Goal: Transaction & Acquisition: Subscribe to service/newsletter

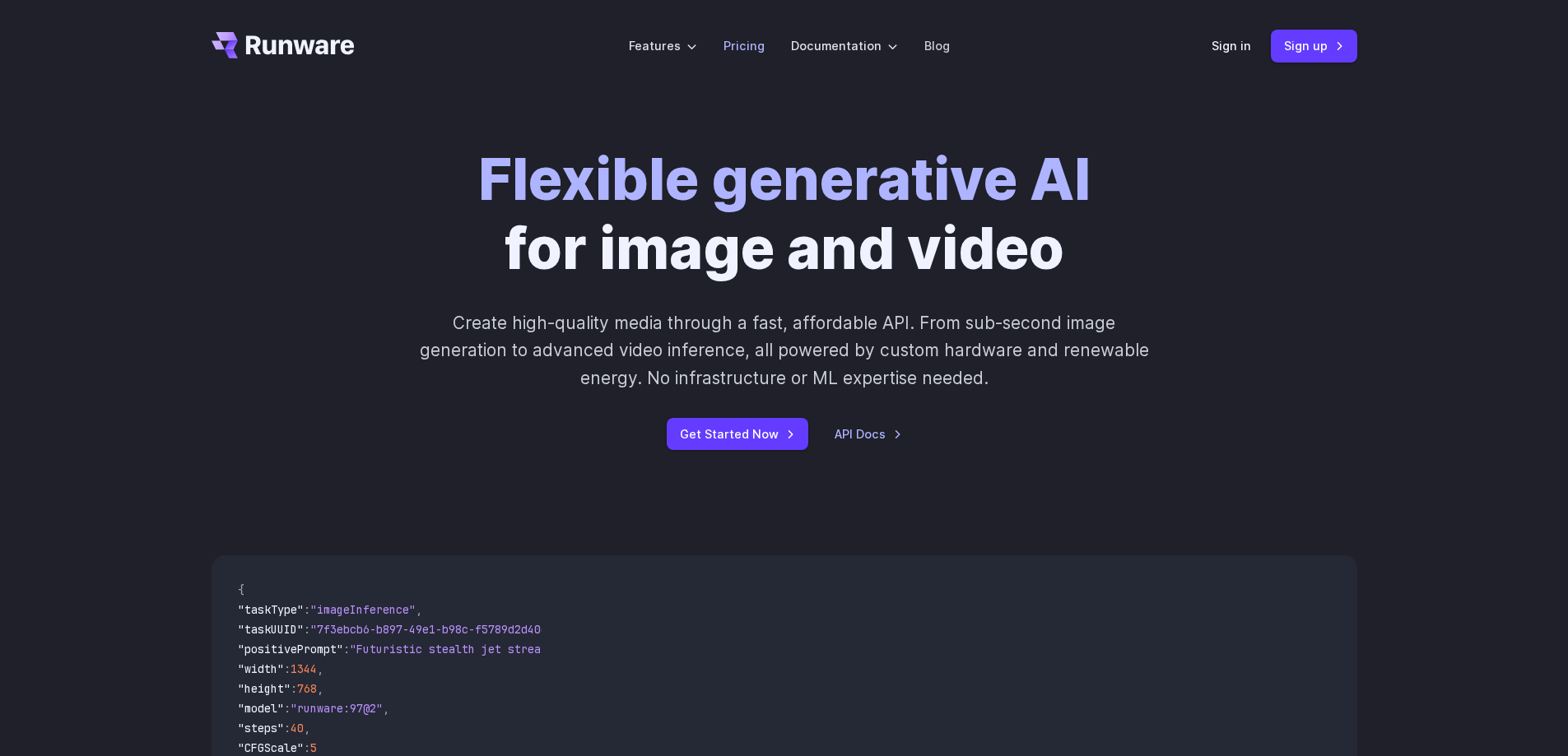
click at [740, 46] on link "Pricing" at bounding box center [744, 45] width 41 height 19
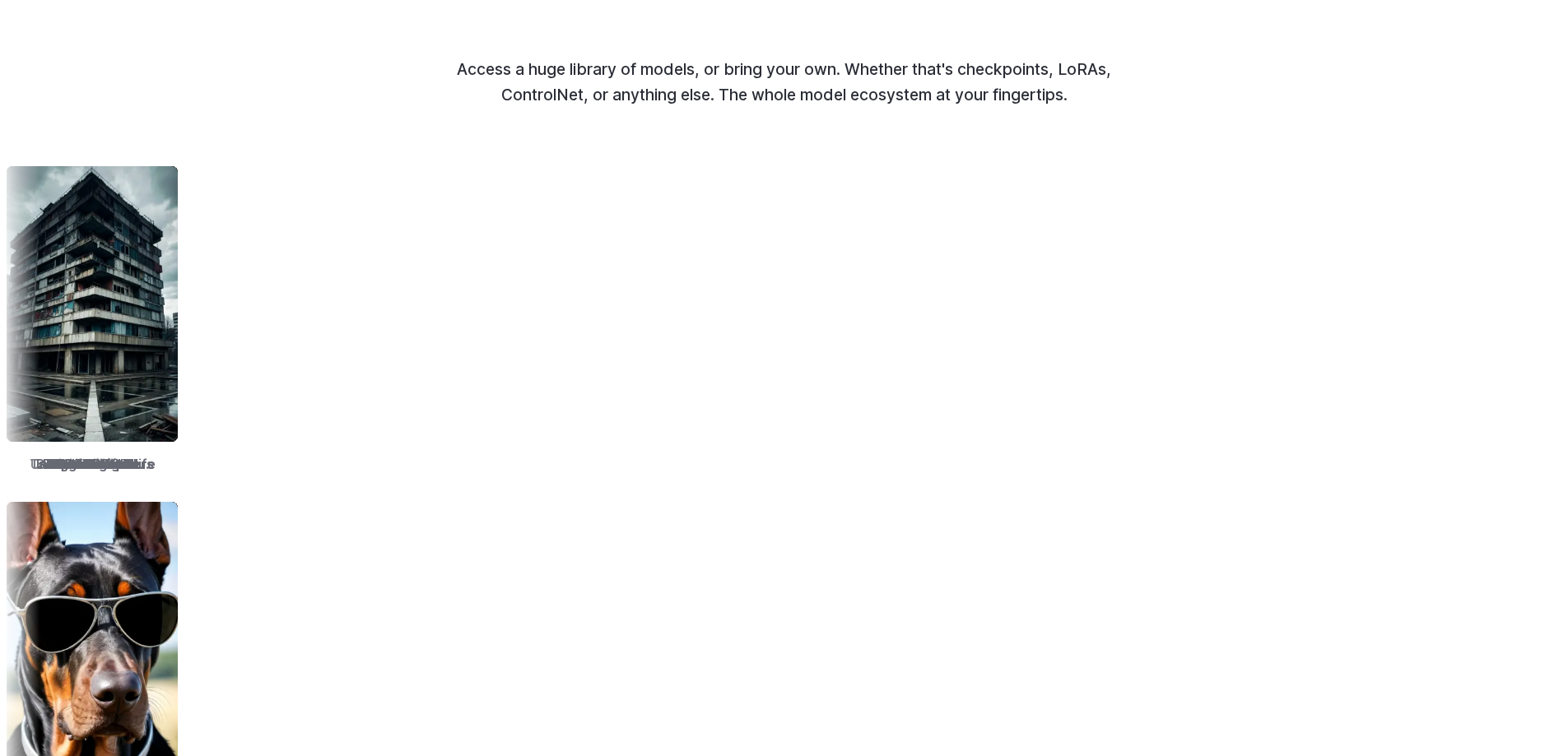
scroll to position [2057, 0]
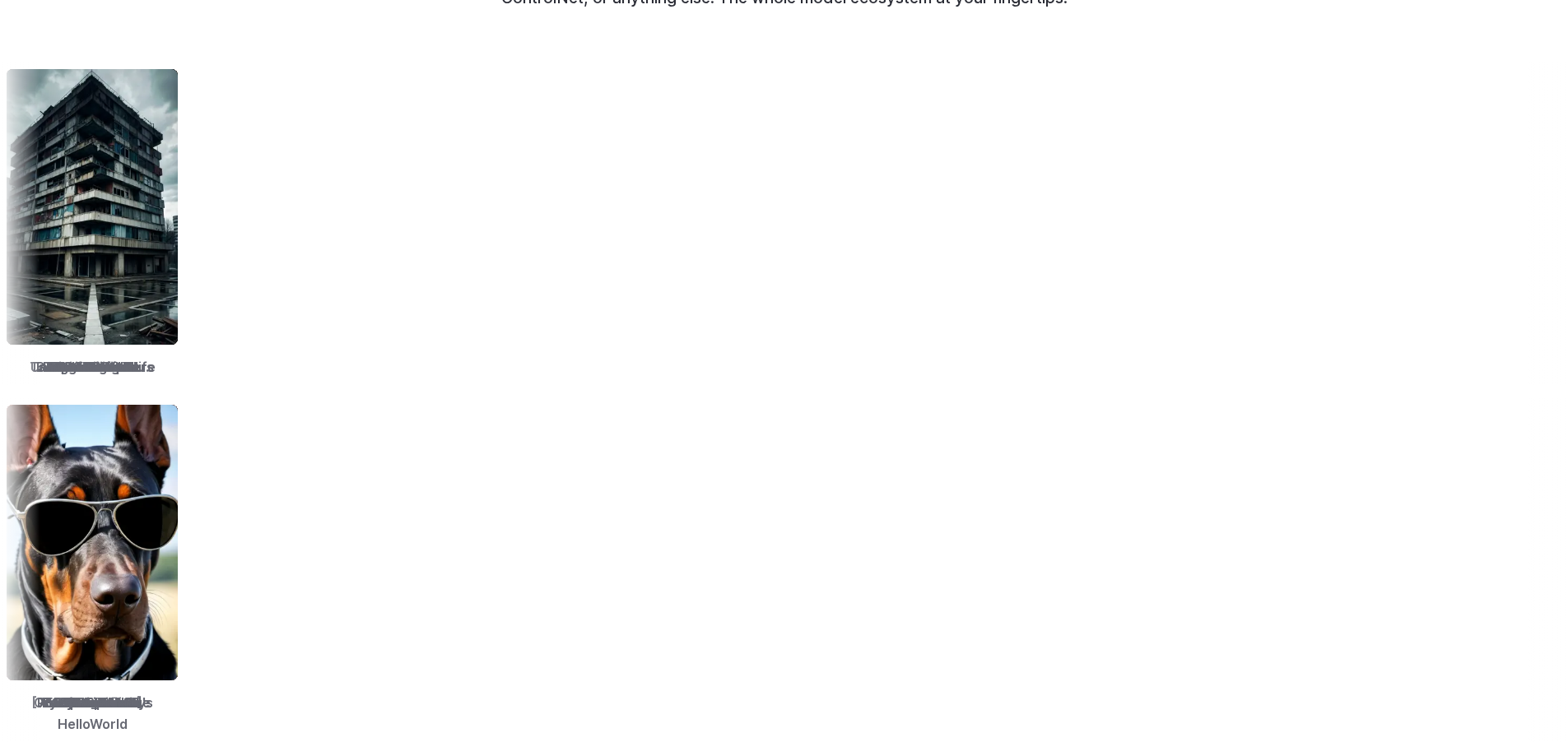
click at [1470, 231] on img at bounding box center [1556, 207] width 172 height 275
click at [1479, 232] on img at bounding box center [1564, 207] width 172 height 275
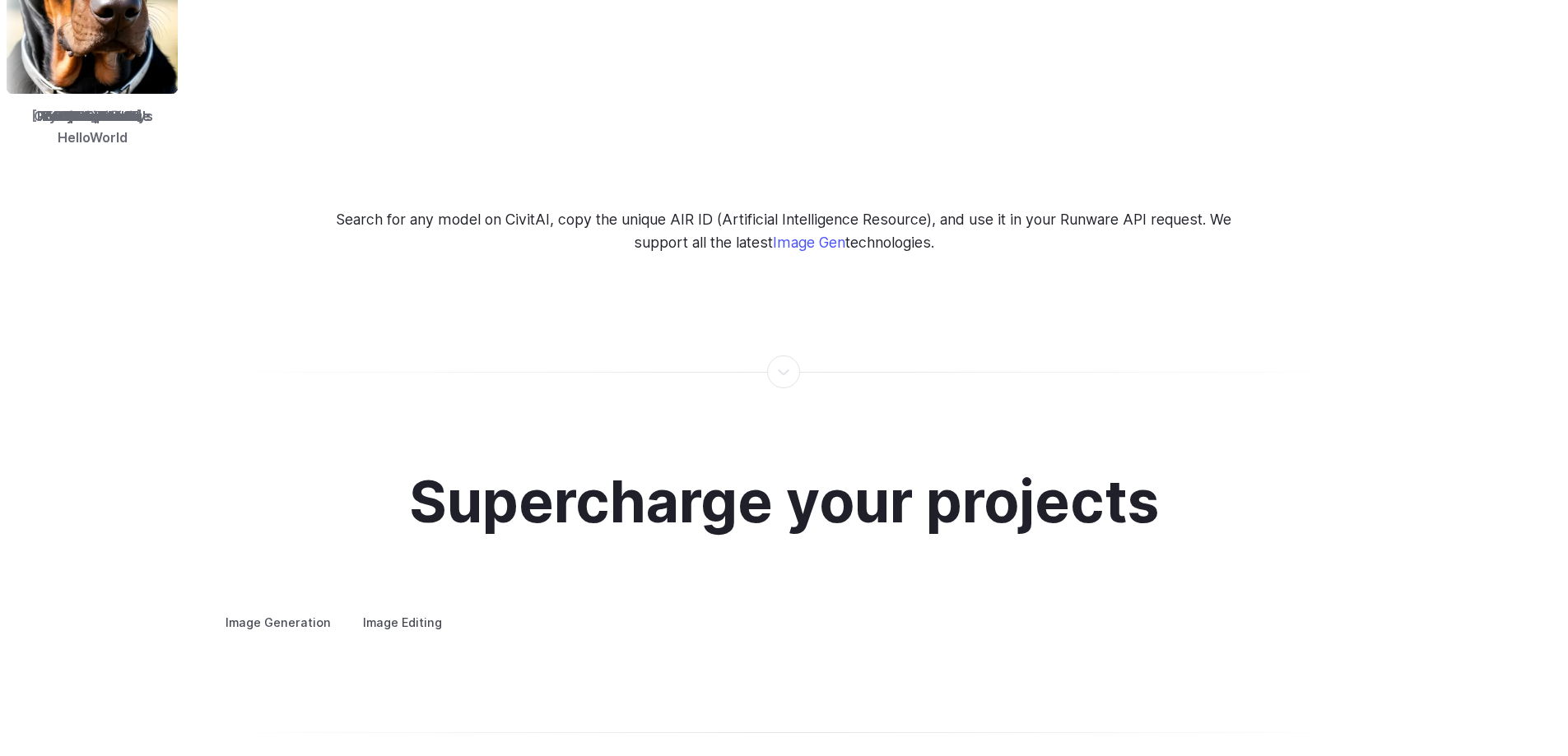
scroll to position [2962, 0]
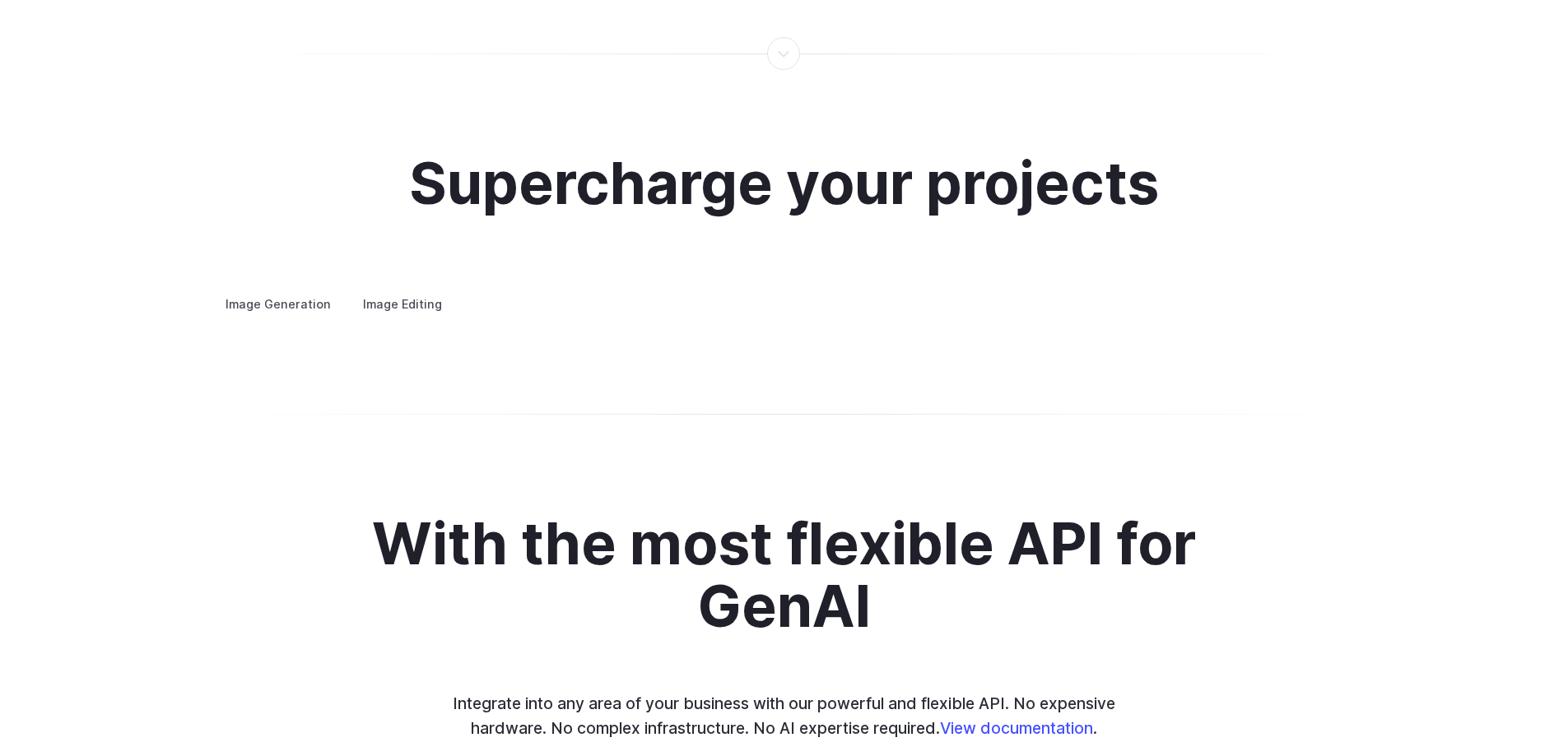
click at [0, 0] on summary "Concept design" at bounding box center [0, 0] width 0 height 0
click at [307, 290] on label "Image Generation" at bounding box center [278, 304] width 133 height 28
click at [389, 290] on label "Image Editing" at bounding box center [403, 304] width 107 height 28
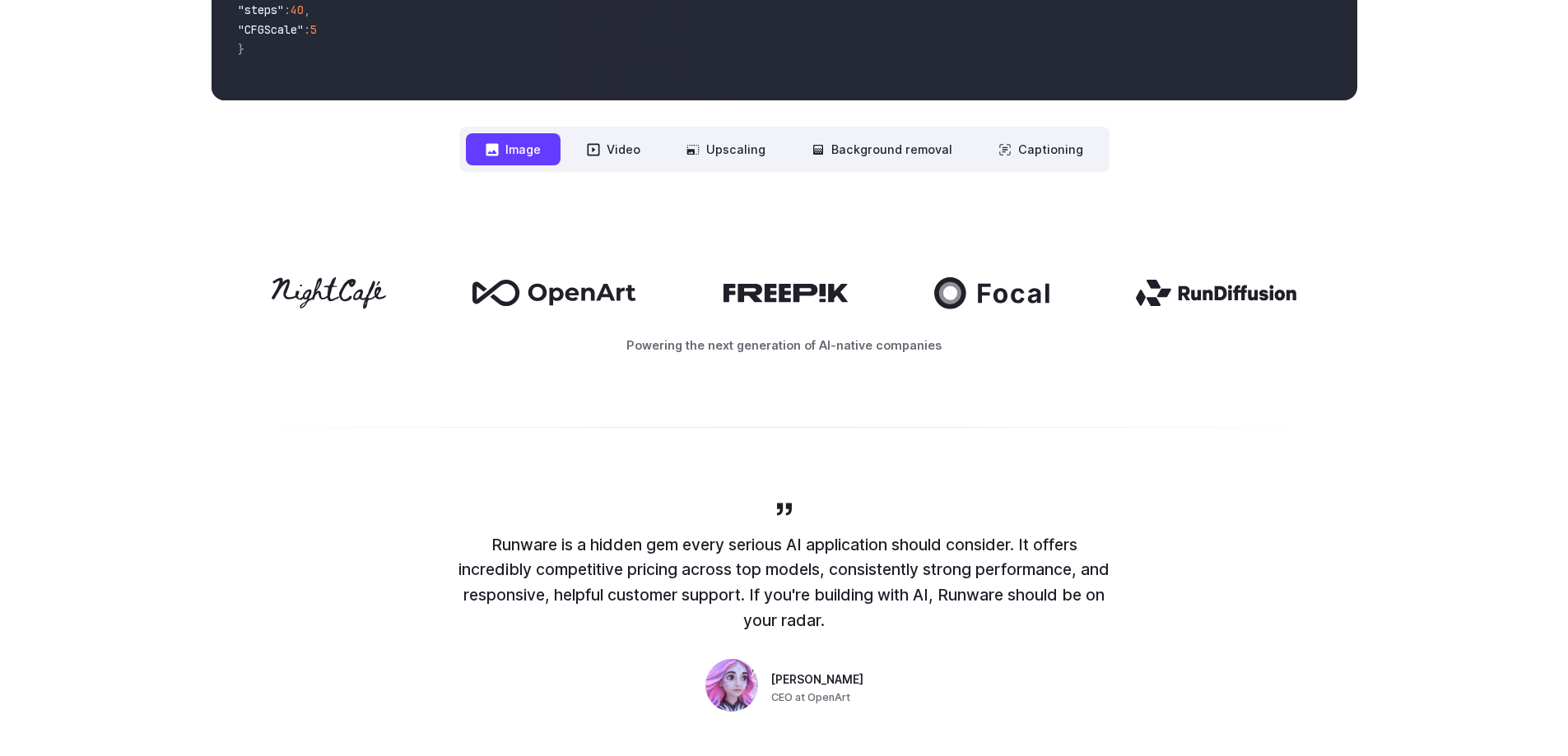
scroll to position [0, 0]
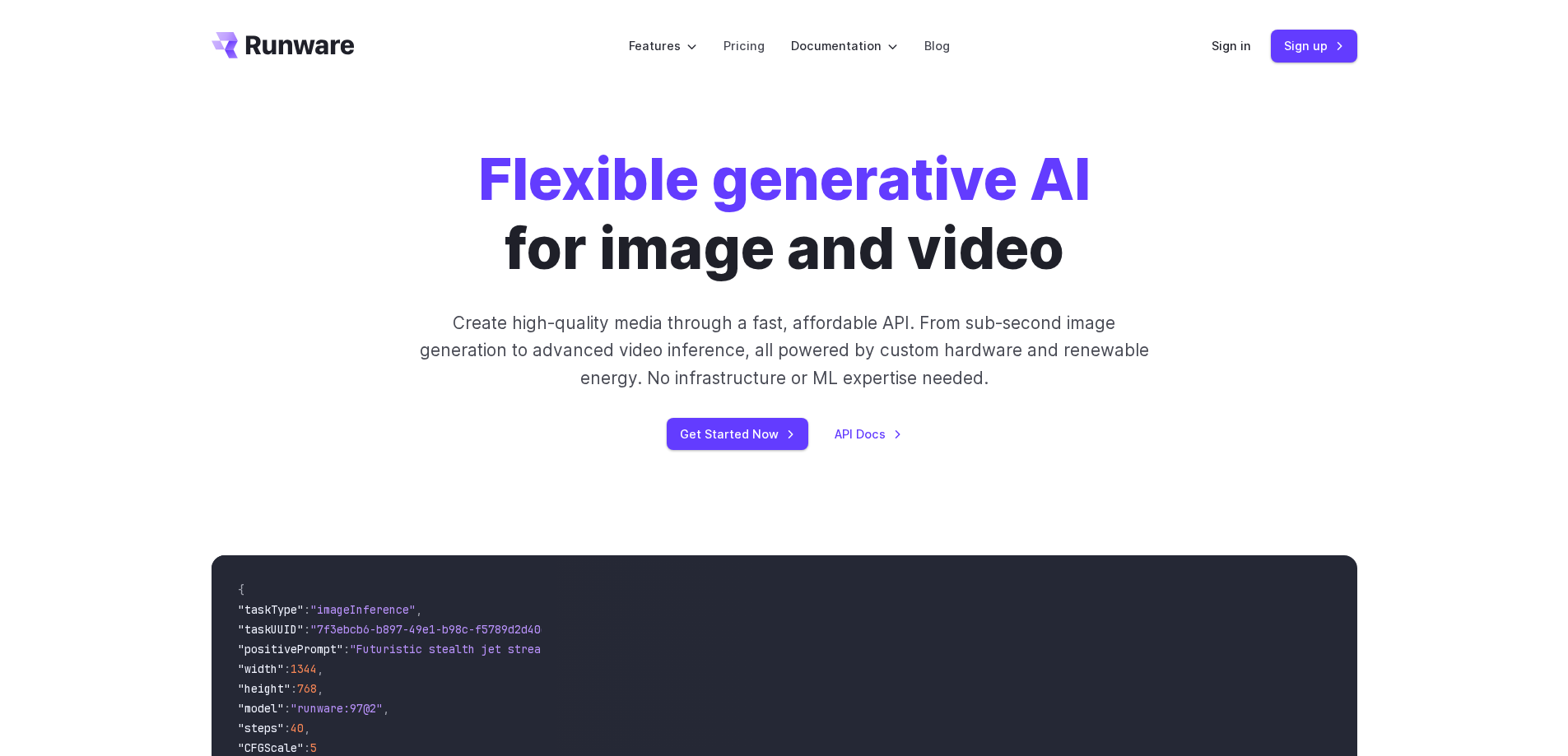
drag, startPoint x: 883, startPoint y: 514, endPoint x: 814, endPoint y: 261, distance: 262.2
click at [754, 47] on link "Pricing" at bounding box center [744, 45] width 41 height 19
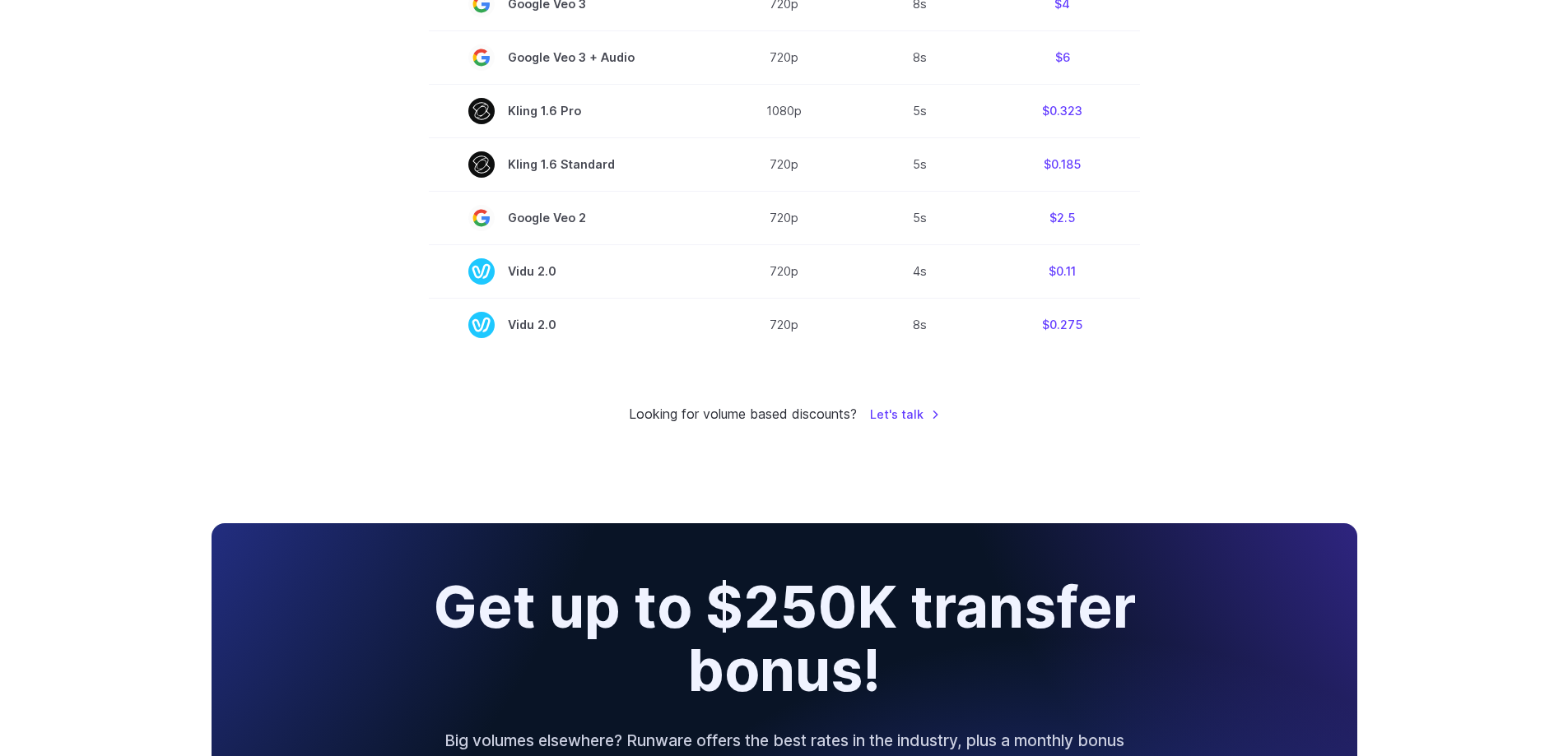
scroll to position [1317, 0]
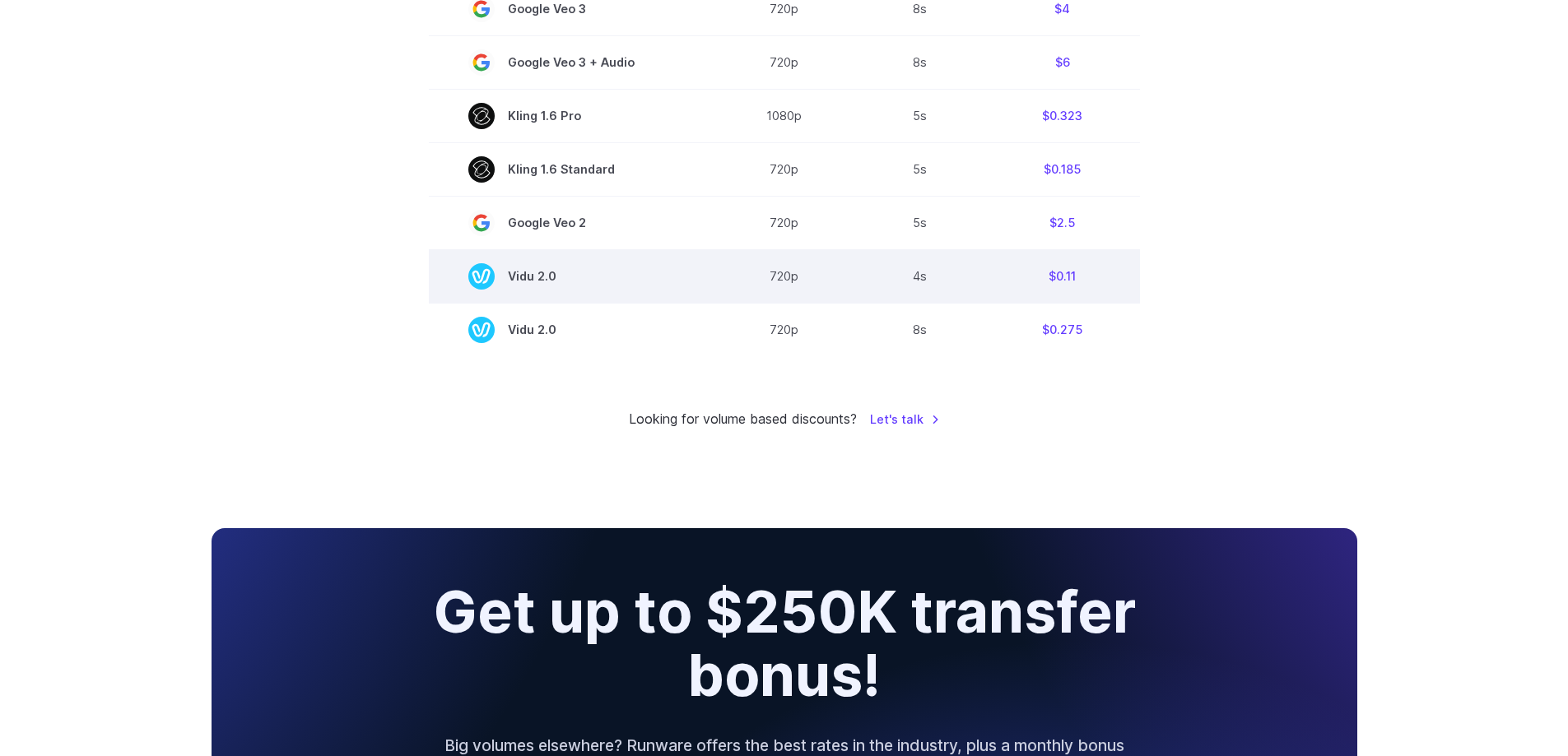
click at [549, 279] on span "Vidu 2.0" at bounding box center [571, 276] width 205 height 27
drag, startPoint x: 549, startPoint y: 279, endPoint x: 531, endPoint y: 279, distance: 18.0
click at [531, 279] on span "Vidu 2.0" at bounding box center [571, 276] width 205 height 27
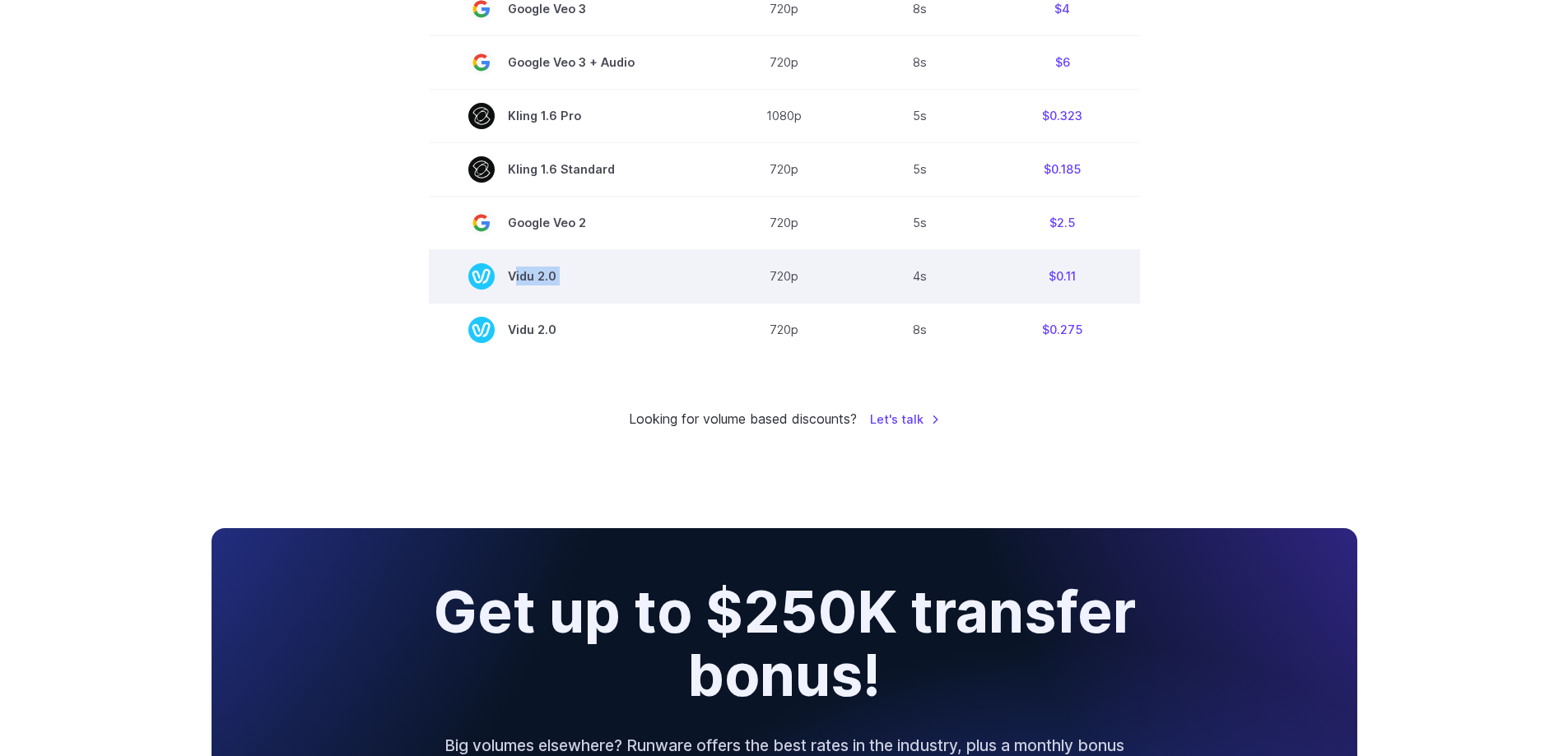
click at [531, 279] on span "Vidu 2.0" at bounding box center [571, 276] width 205 height 27
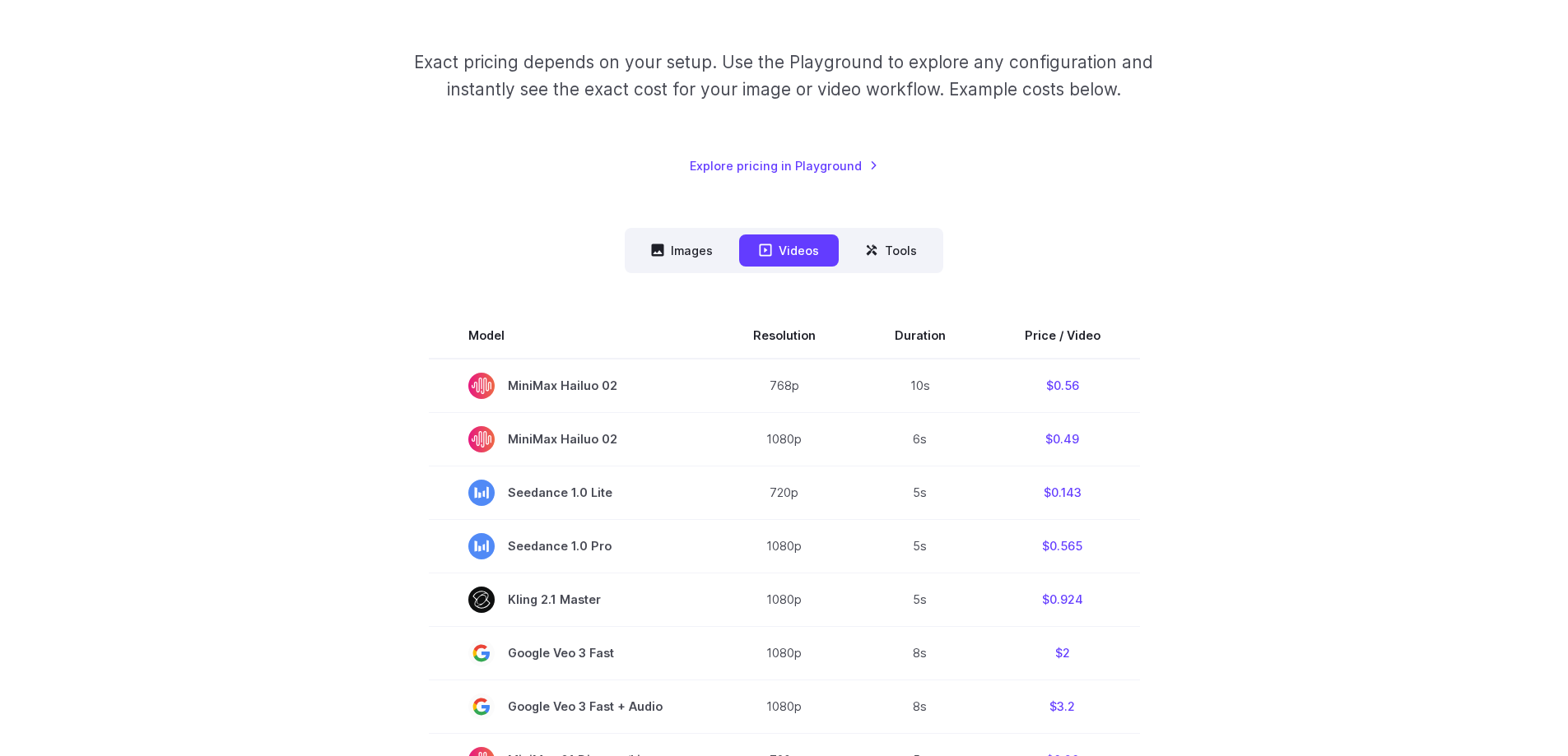
scroll to position [247, 0]
click at [692, 234] on button "Images" at bounding box center [682, 248] width 101 height 32
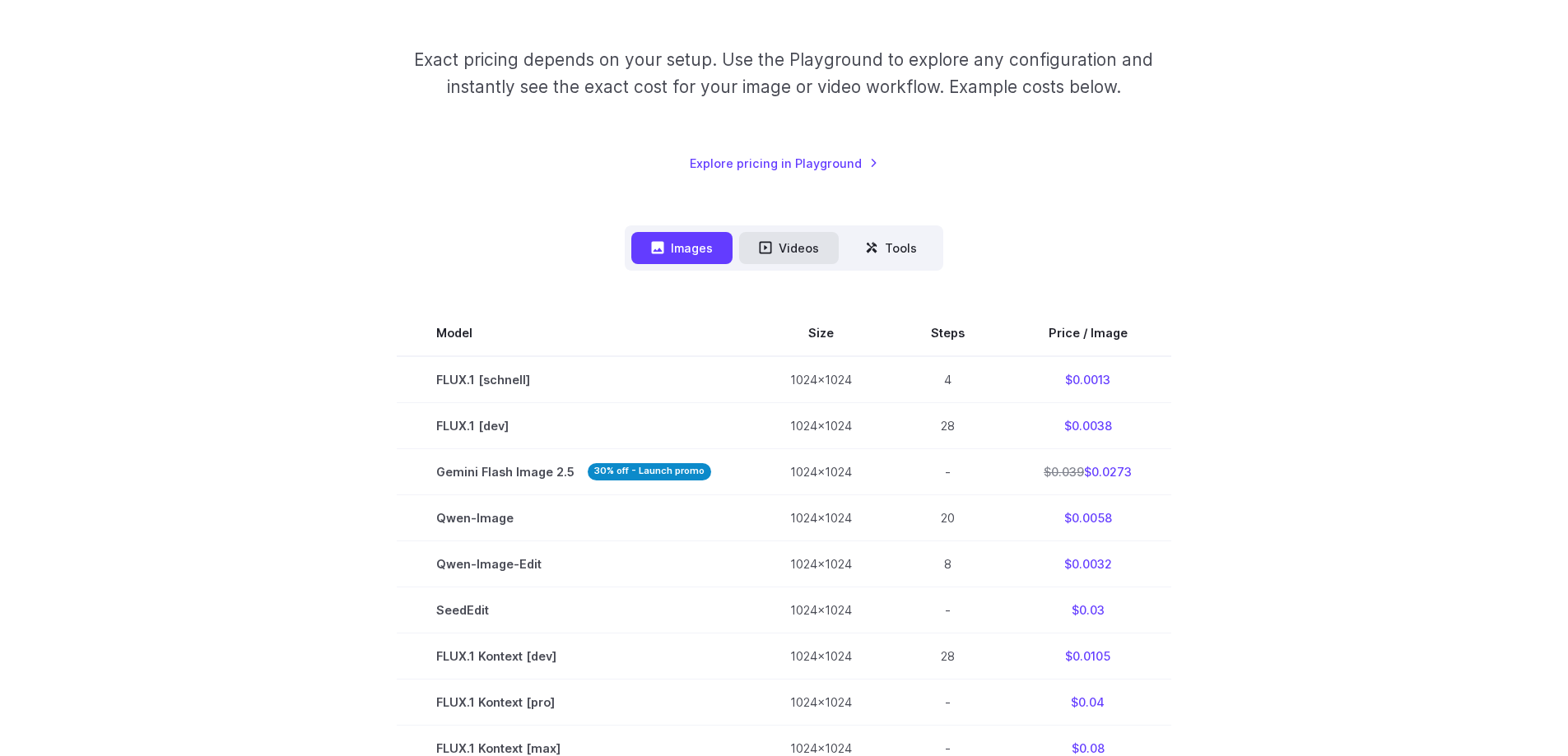
click at [810, 259] on button "Videos" at bounding box center [789, 248] width 100 height 32
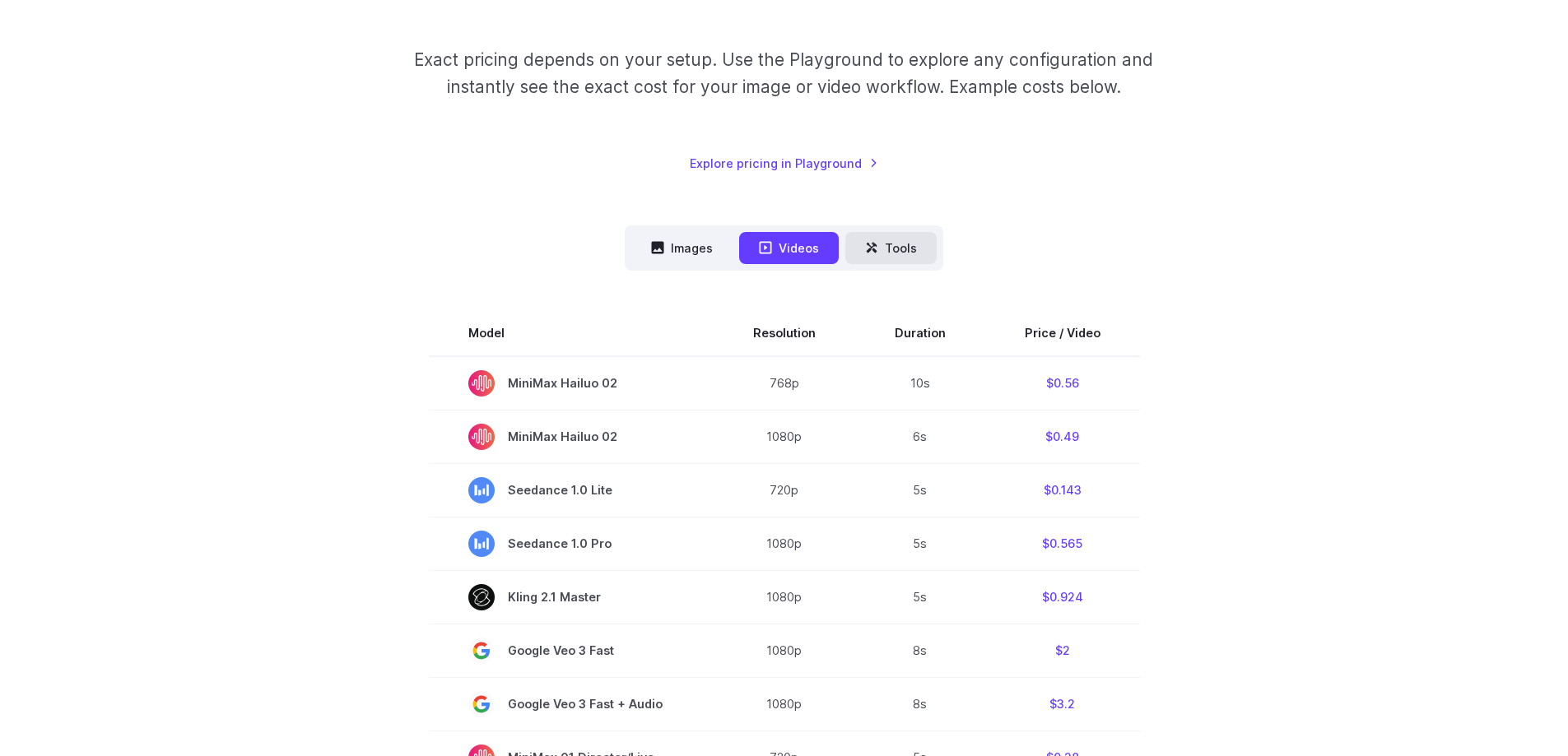
click at [873, 256] on button "Tools" at bounding box center [891, 248] width 92 height 32
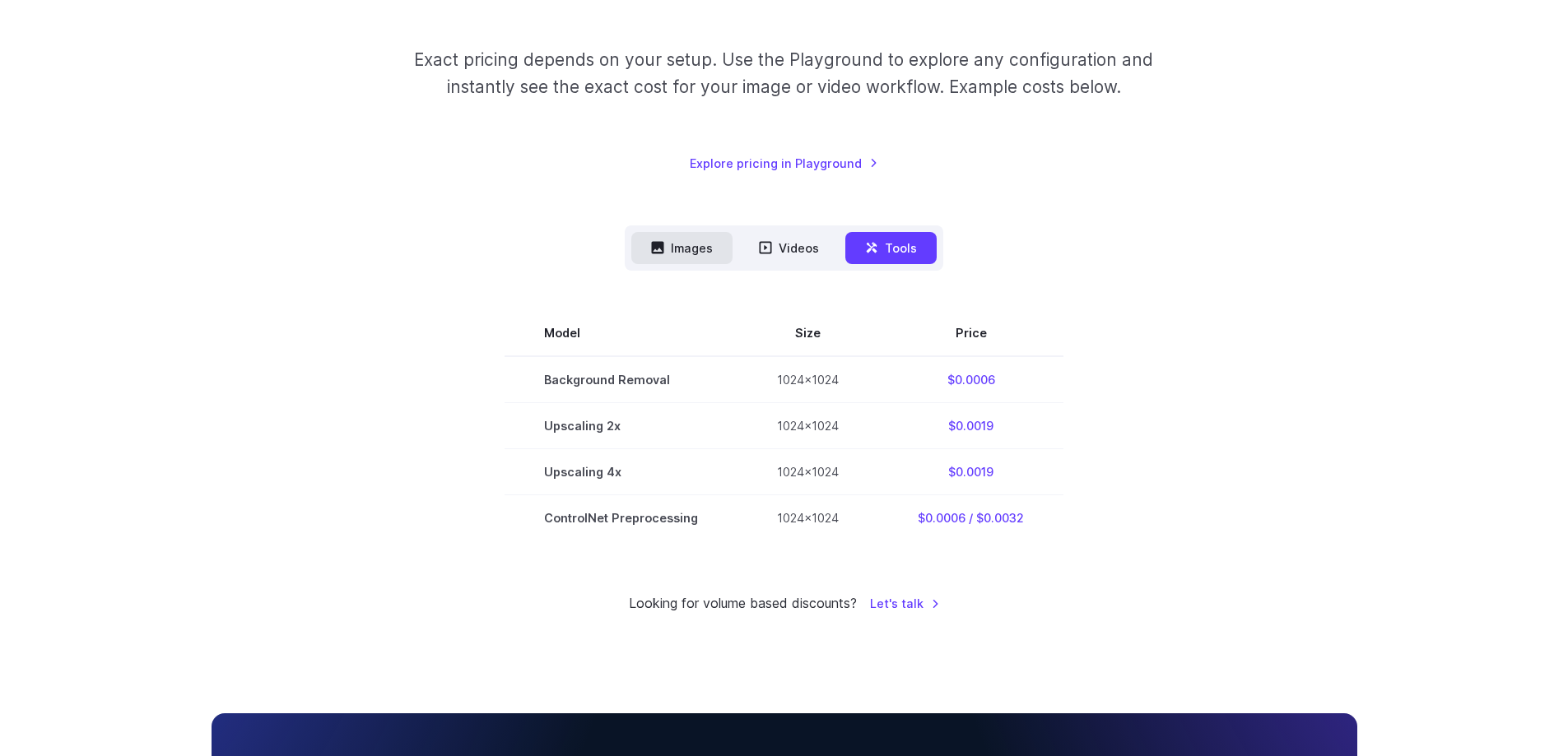
click at [684, 251] on button "Images" at bounding box center [682, 248] width 101 height 32
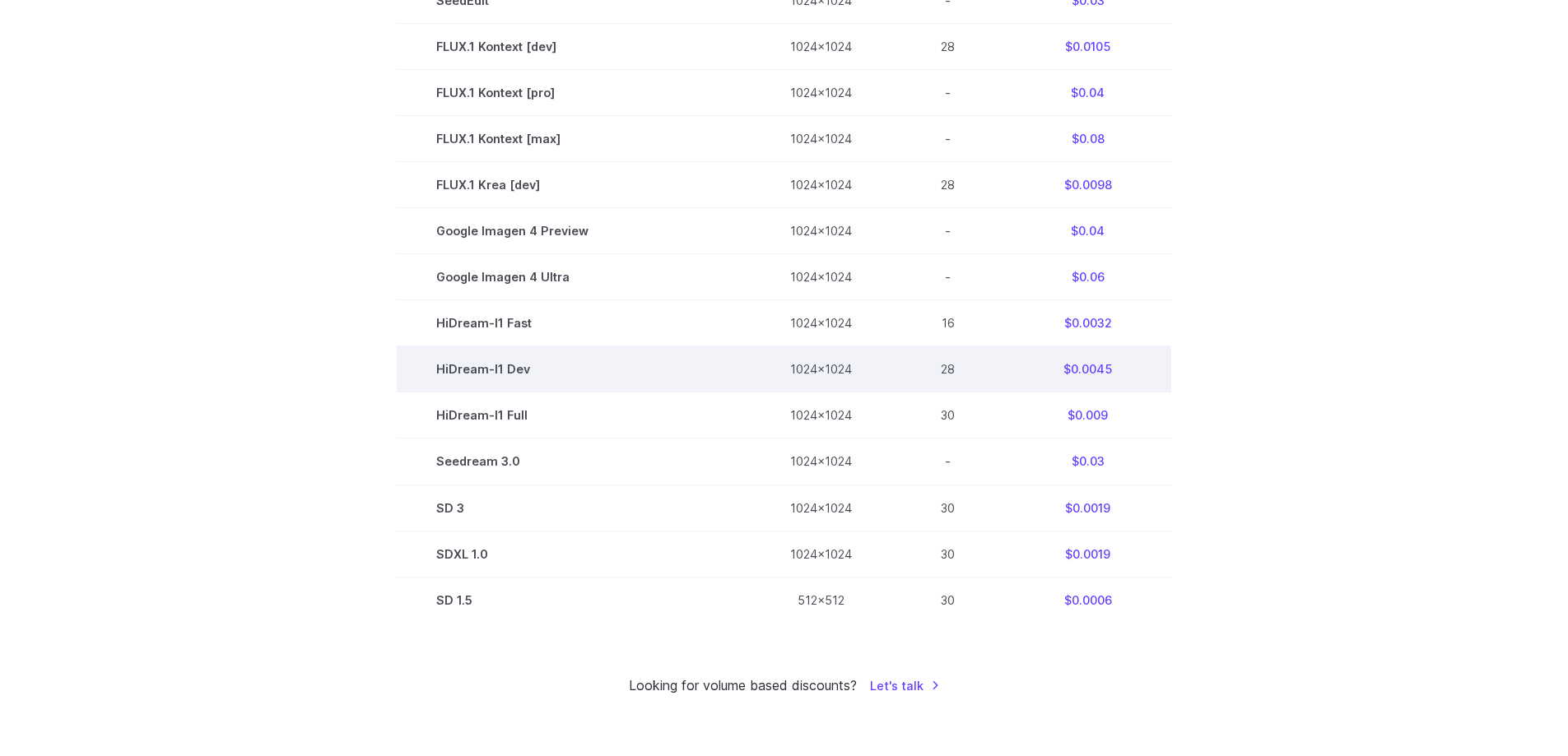
scroll to position [0, 0]
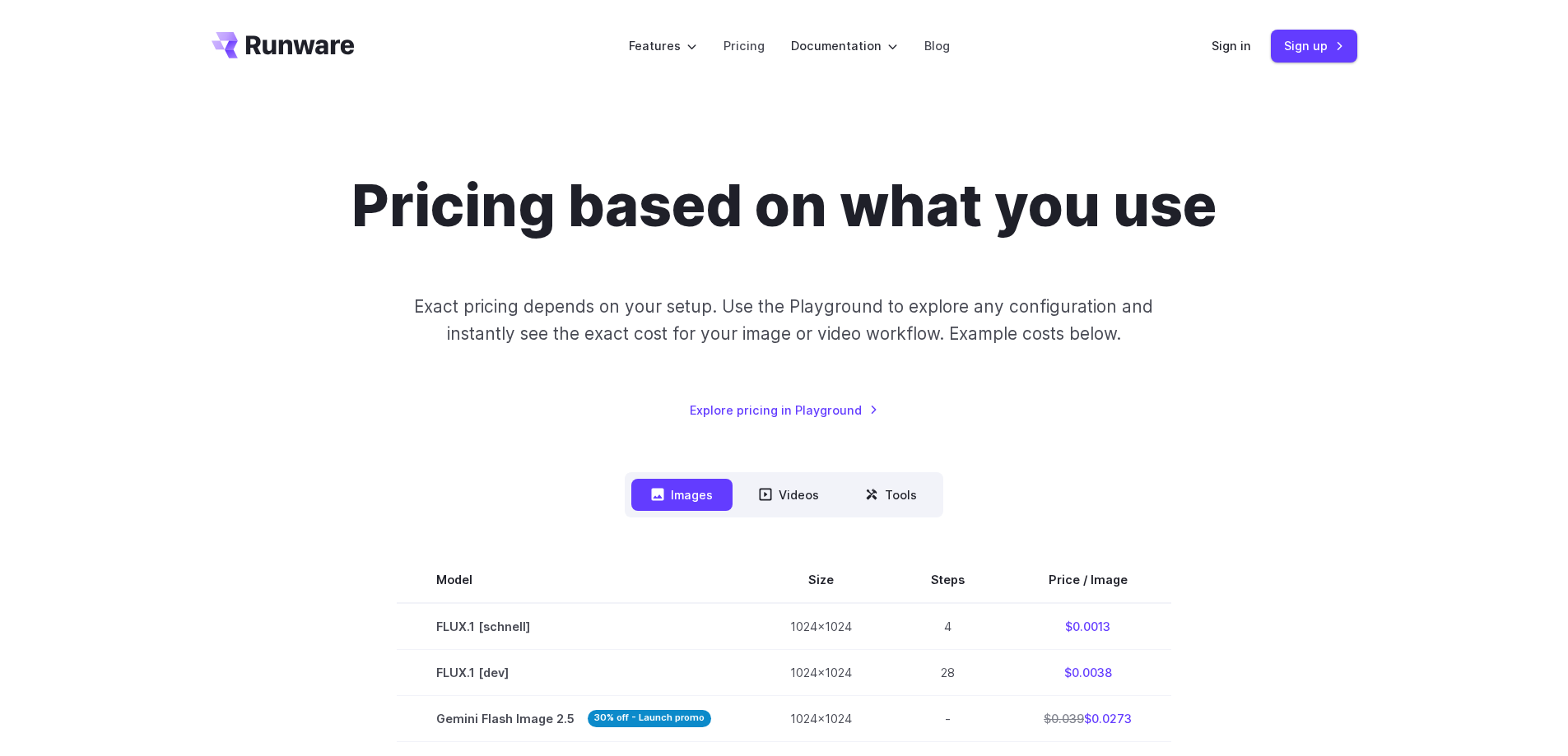
drag, startPoint x: 1214, startPoint y: 517, endPoint x: 1156, endPoint y: 278, distance: 245.9
click at [1295, 46] on link "Sign up" at bounding box center [1314, 45] width 86 height 32
